Goal: Task Accomplishment & Management: Manage account settings

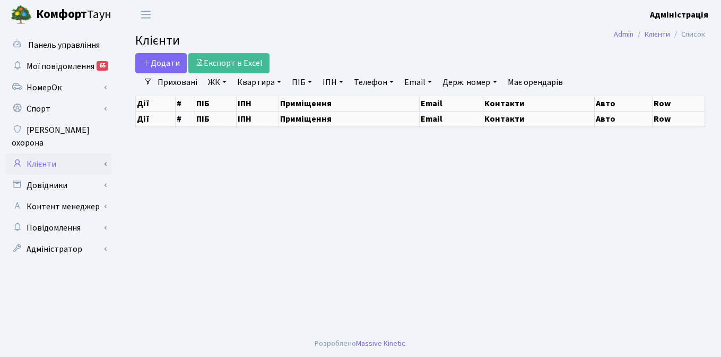
click at [45, 153] on link "Клієнти" at bounding box center [58, 163] width 106 height 21
click at [46, 153] on link "Клієнти" at bounding box center [58, 163] width 106 height 21
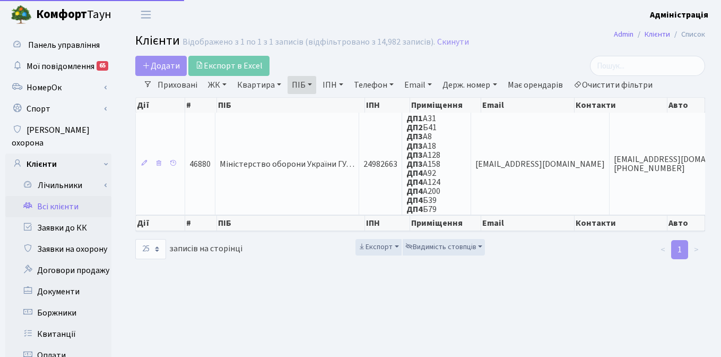
select select "25"
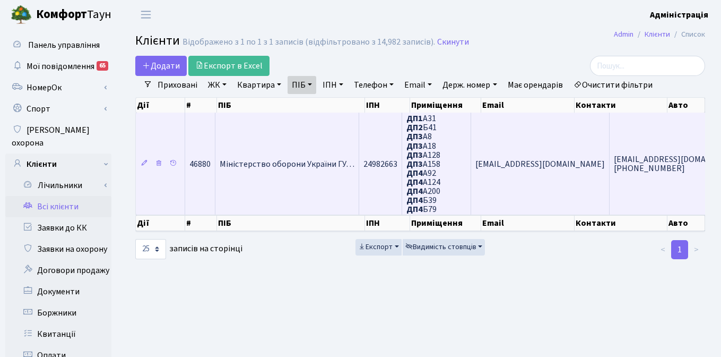
click at [318, 141] on td "Міністерство оборони України ГУ…" at bounding box center [287, 163] width 144 height 102
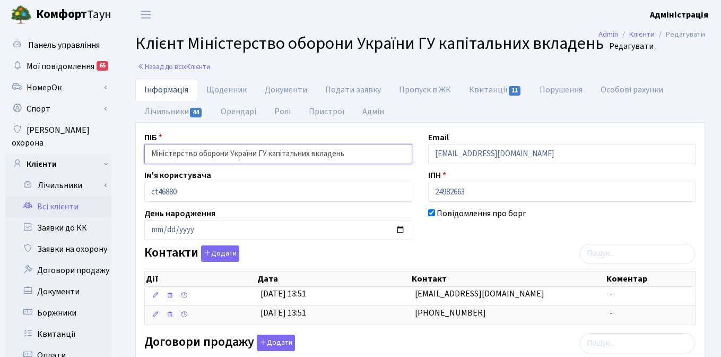
click at [311, 154] on input "Міністерство оборони України ГУ капітальних вкладень" at bounding box center [278, 154] width 268 height 20
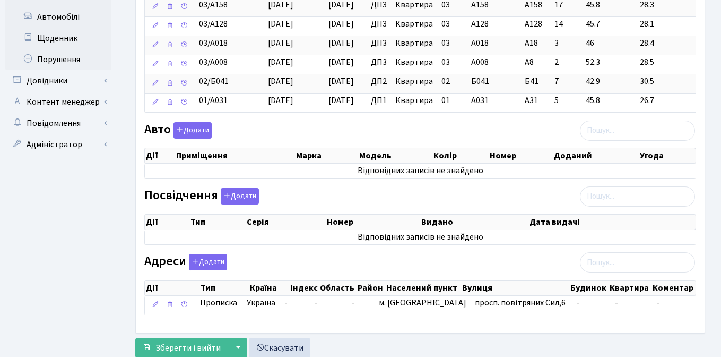
scroll to position [519, 0]
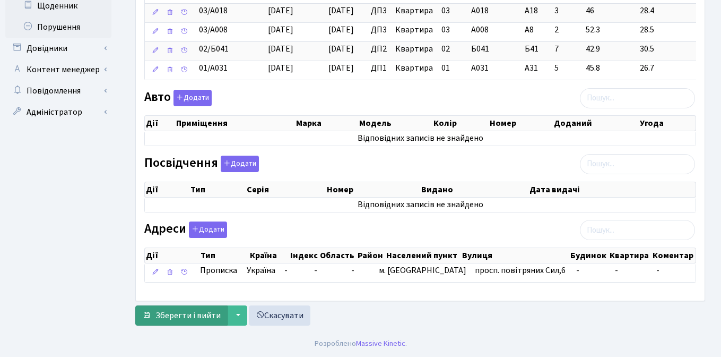
type input "Міністерство оборони України ГУ кап. вкладень"
click at [175, 315] on span "Зберегти і вийти" at bounding box center [187, 315] width 65 height 12
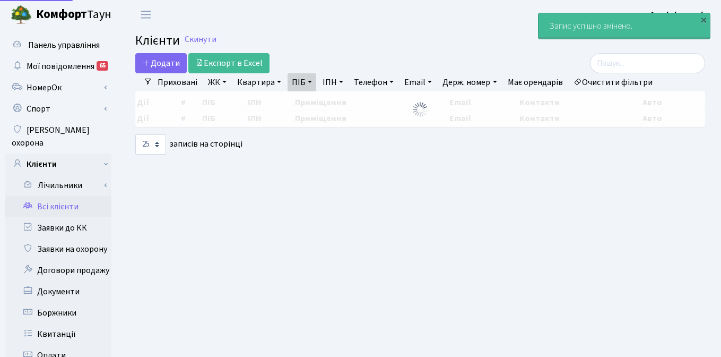
select select "25"
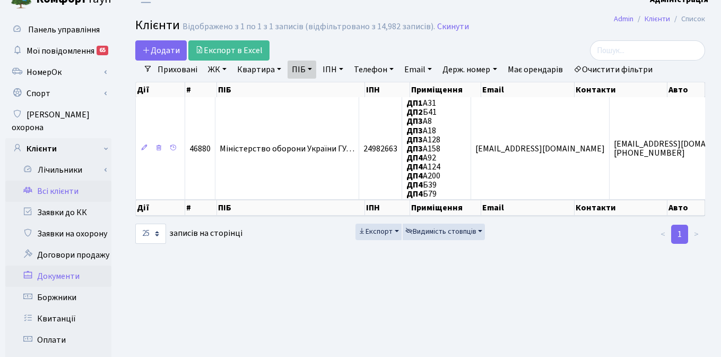
scroll to position [17, 0]
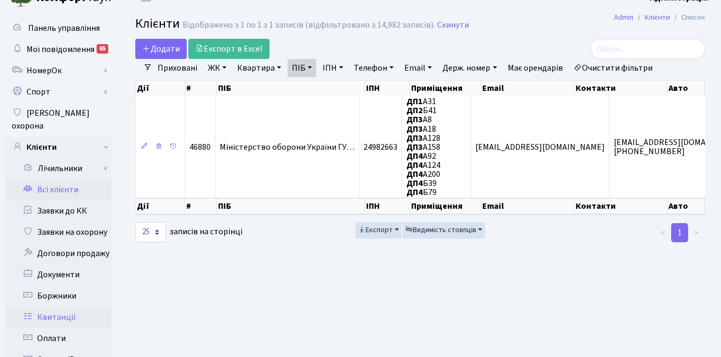
click at [59, 306] on link "Квитанції" at bounding box center [58, 316] width 106 height 21
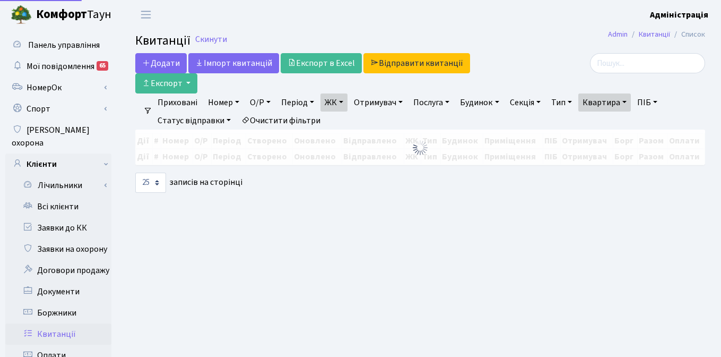
select select "25"
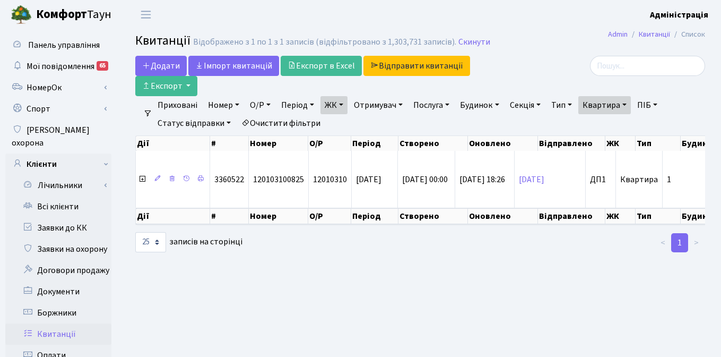
click at [285, 121] on link "Очистити фільтри" at bounding box center [281, 123] width 88 height 18
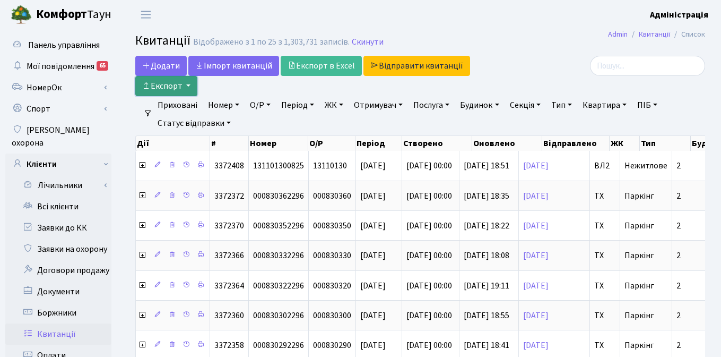
click at [190, 85] on button "Експорт" at bounding box center [166, 86] width 62 height 20
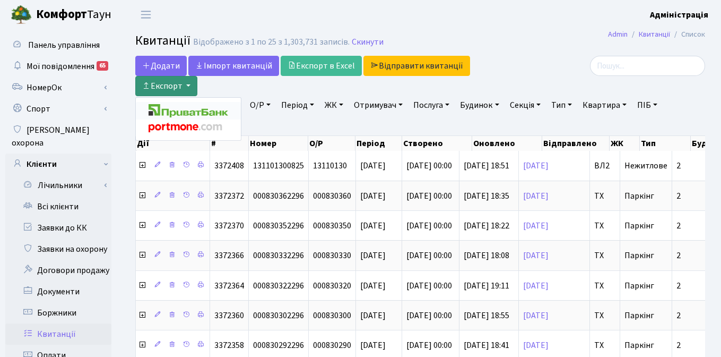
click at [186, 111] on img at bounding box center [189, 110] width 80 height 13
